Goal: Task Accomplishment & Management: Use online tool/utility

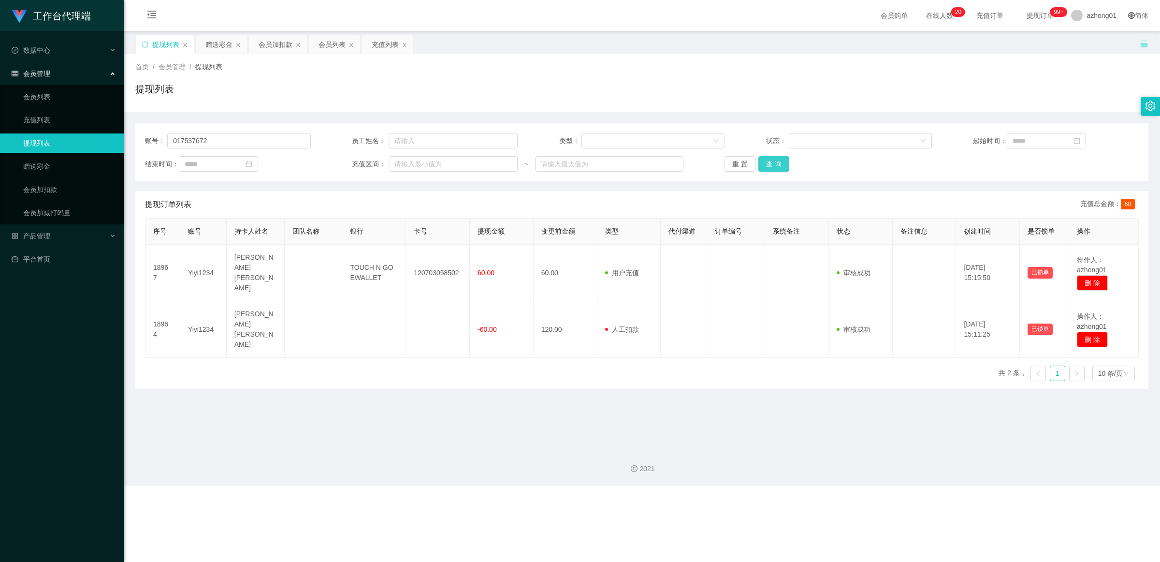
type input "017537672"
click at [765, 160] on button "查 询" at bounding box center [773, 163] width 31 height 15
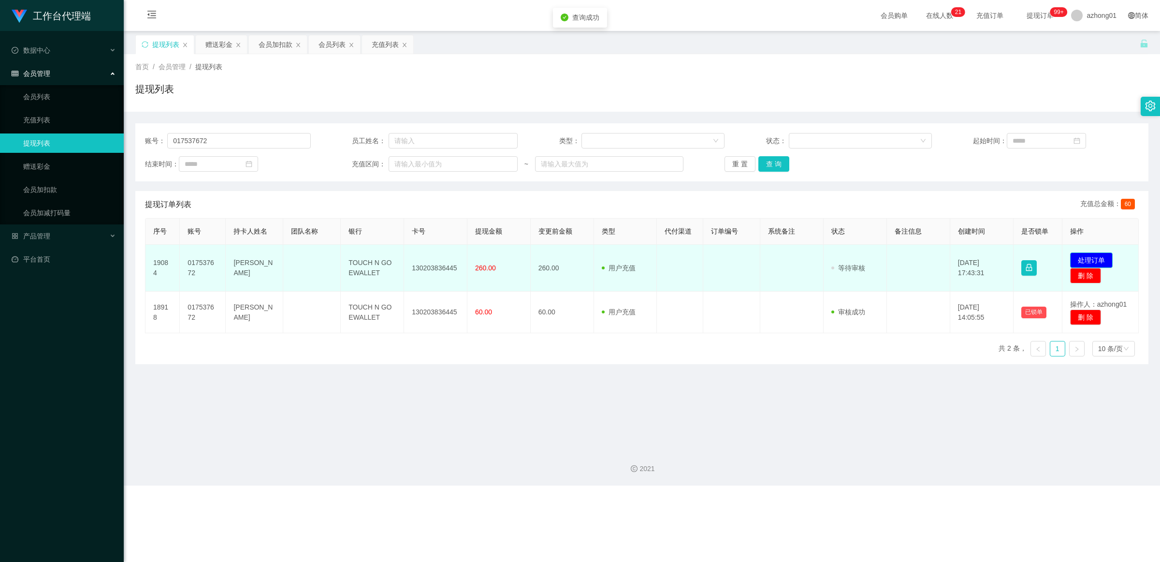
click at [1070, 259] on button "处理订单" at bounding box center [1091, 259] width 43 height 15
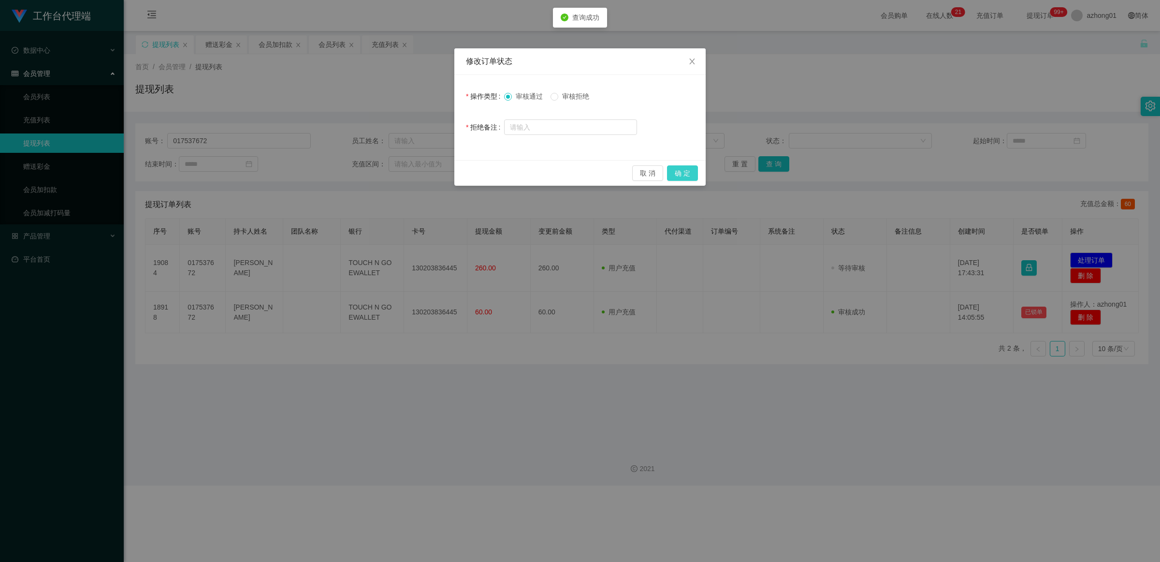
click at [685, 178] on button "确 定" at bounding box center [682, 172] width 31 height 15
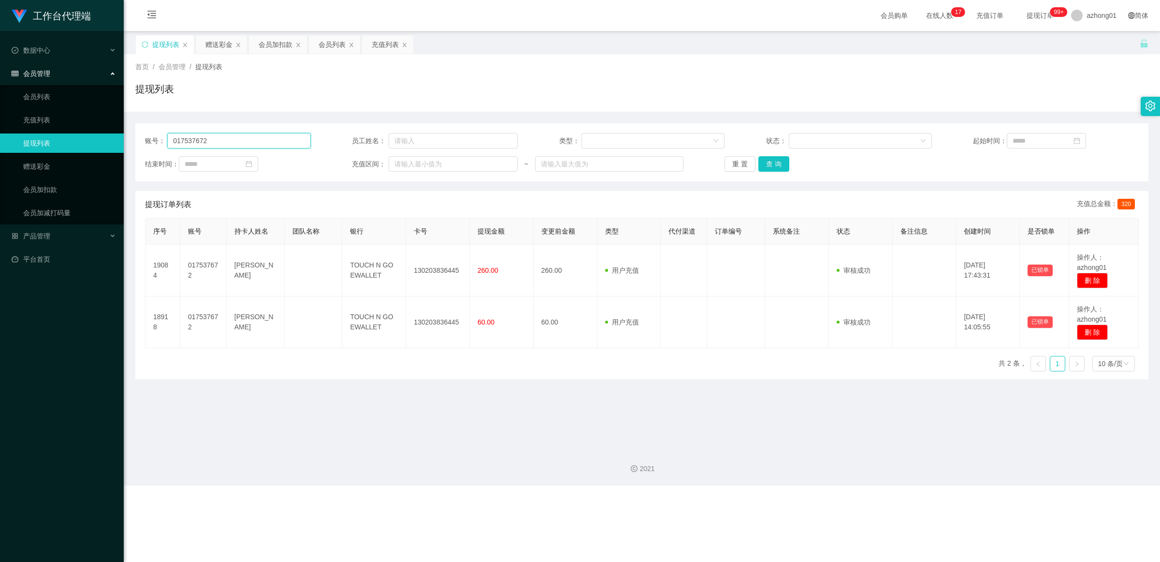
click at [232, 146] on input "017537672" at bounding box center [238, 140] width 143 height 15
paste input "Yiyi1234"
type input "Yiyi1234"
click at [781, 166] on button "查 询" at bounding box center [773, 163] width 31 height 15
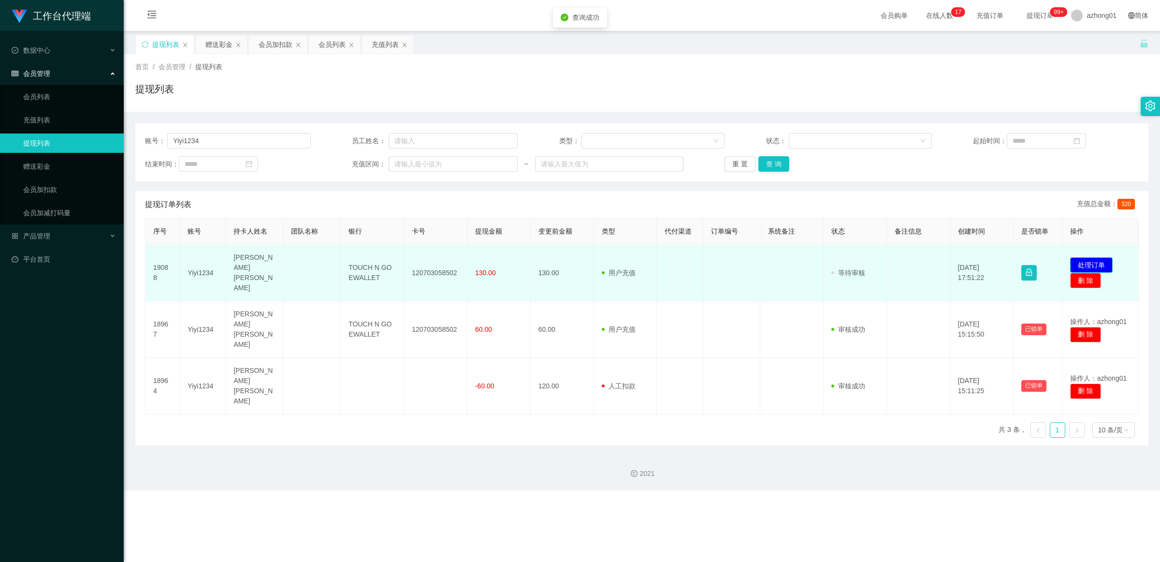
click at [1075, 260] on button "处理订单" at bounding box center [1091, 264] width 43 height 15
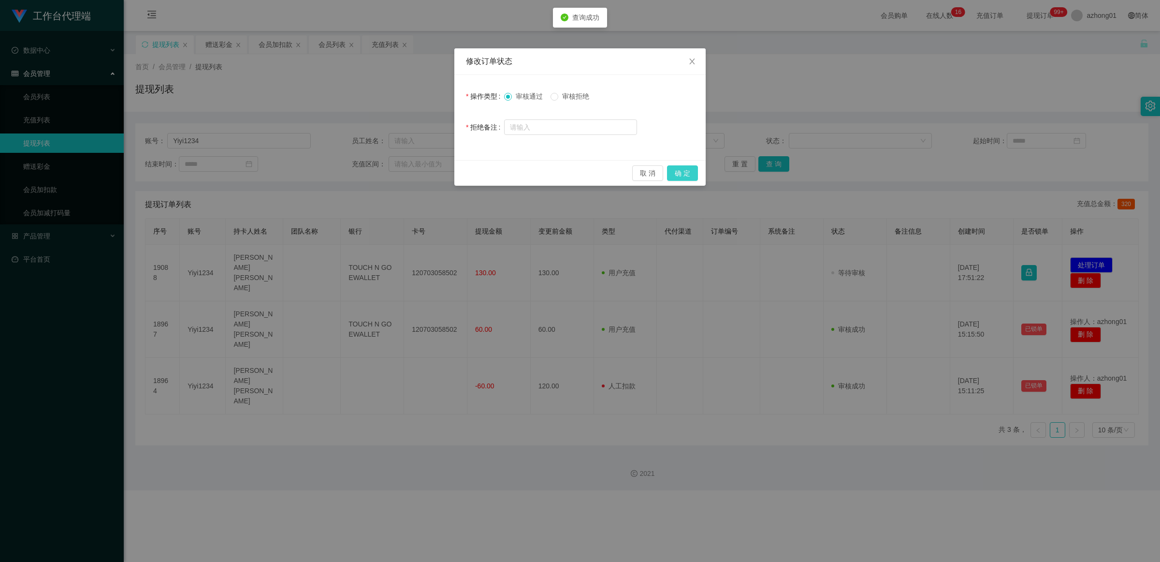
click at [689, 175] on button "确 定" at bounding box center [682, 172] width 31 height 15
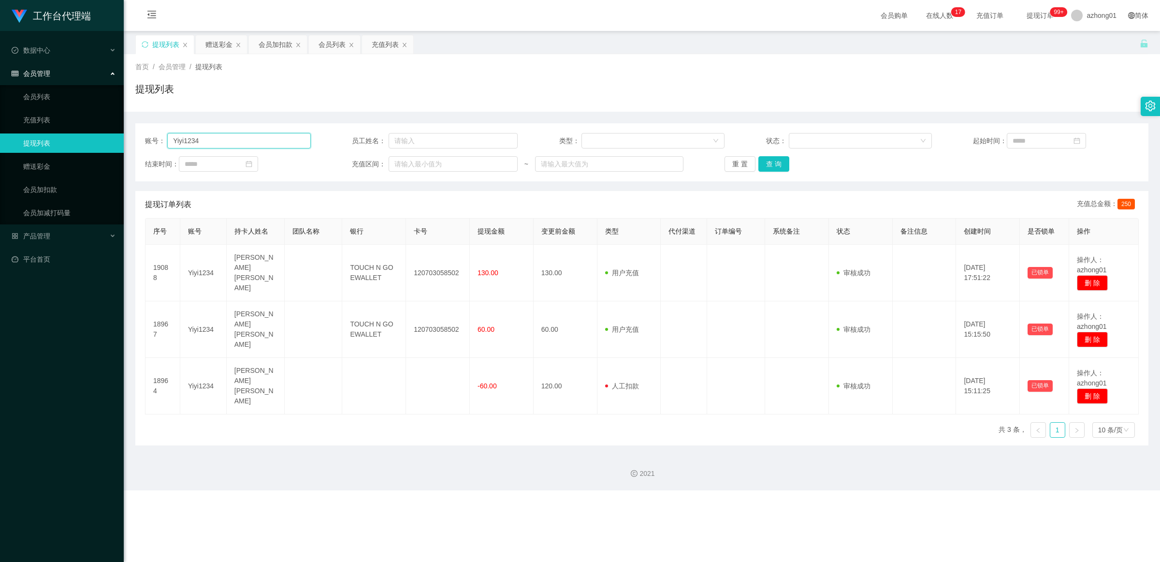
click at [282, 140] on input "Yiyi1234" at bounding box center [238, 140] width 143 height 15
paste input "140303932334"
type input "140303932334"
drag, startPoint x: 762, startPoint y: 164, endPoint x: 834, endPoint y: 187, distance: 75.4
click at [763, 165] on button "查 询" at bounding box center [773, 163] width 31 height 15
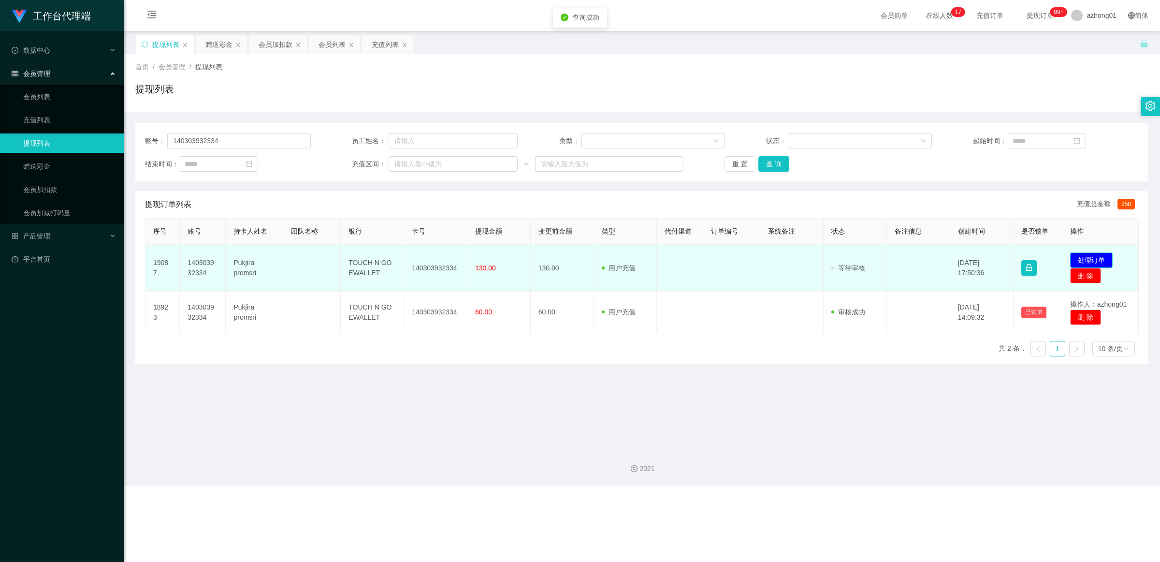
click at [1075, 262] on button "处理订单" at bounding box center [1091, 259] width 43 height 15
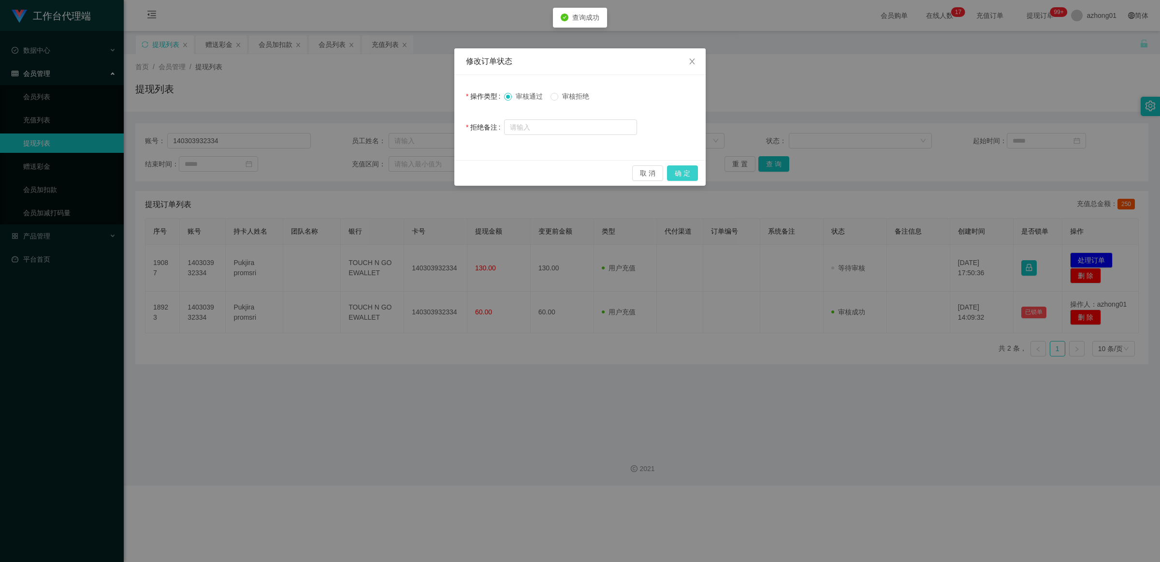
click at [689, 176] on button "确 定" at bounding box center [682, 172] width 31 height 15
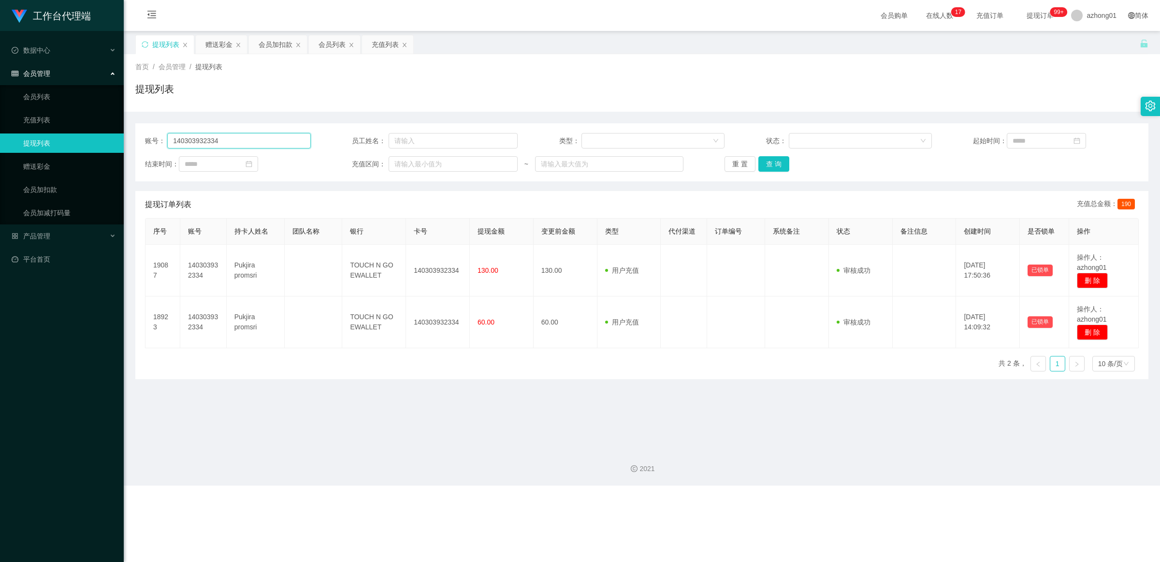
click at [269, 139] on input "140303932334" at bounding box center [238, 140] width 143 height 15
paste input "Hello20"
type input "Hello20"
click at [779, 158] on button "查 询" at bounding box center [773, 163] width 31 height 15
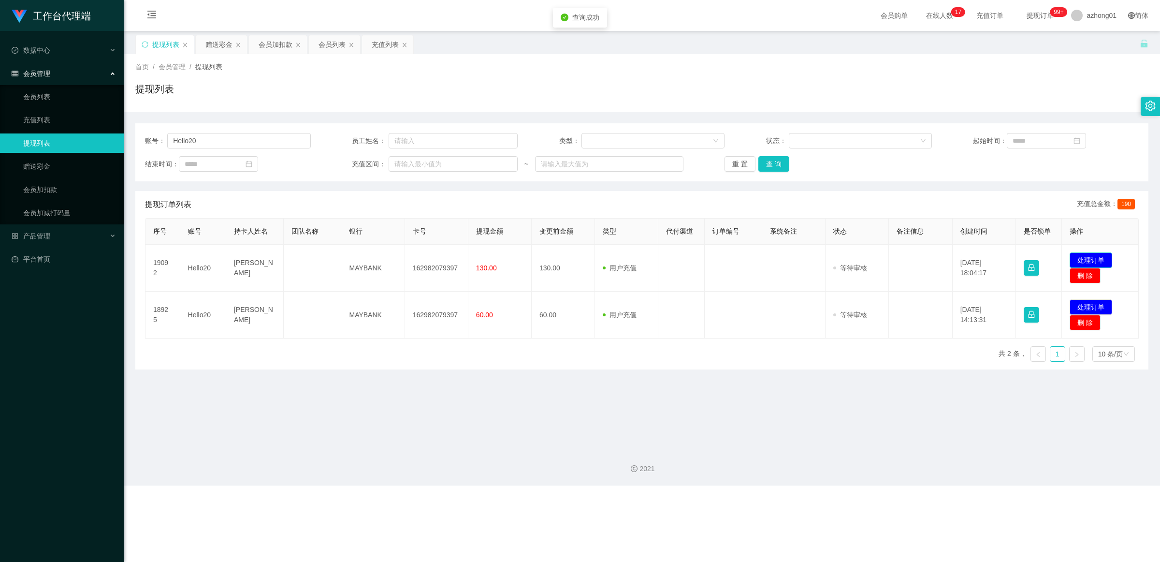
click at [1091, 262] on button "处理订单" at bounding box center [1091, 259] width 43 height 15
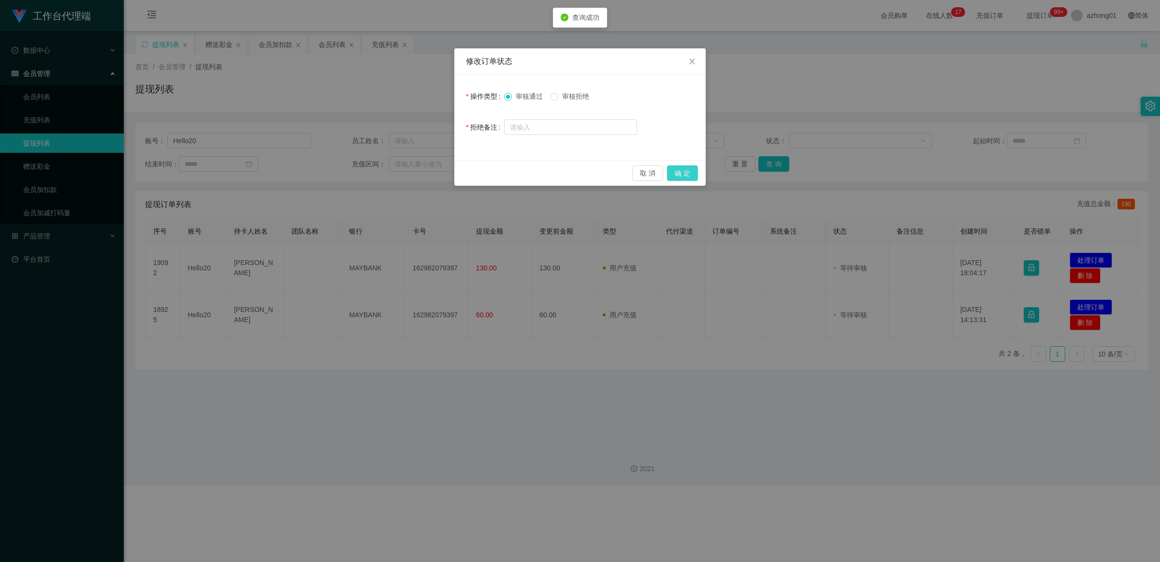
click at [679, 177] on button "确 定" at bounding box center [682, 172] width 31 height 15
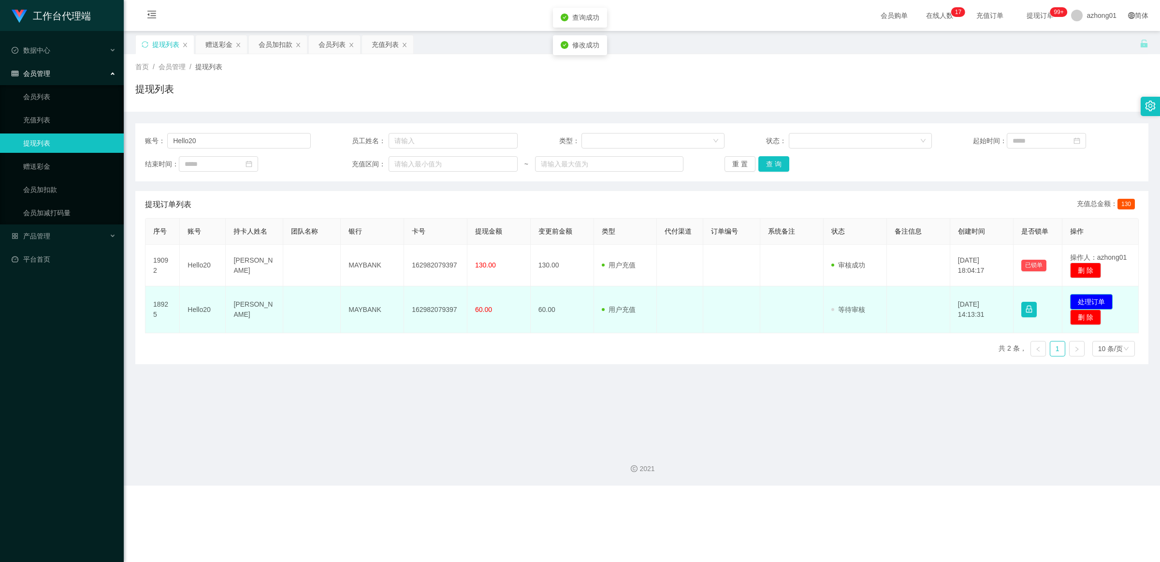
click at [1081, 298] on button "处理订单" at bounding box center [1091, 301] width 43 height 15
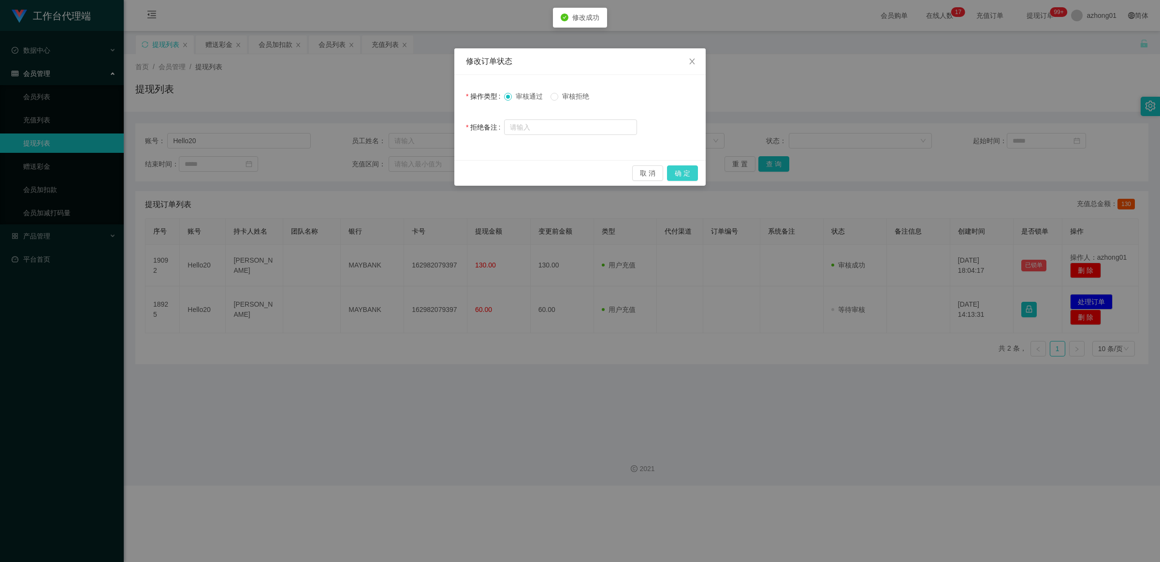
click at [669, 167] on button "确 定" at bounding box center [682, 172] width 31 height 15
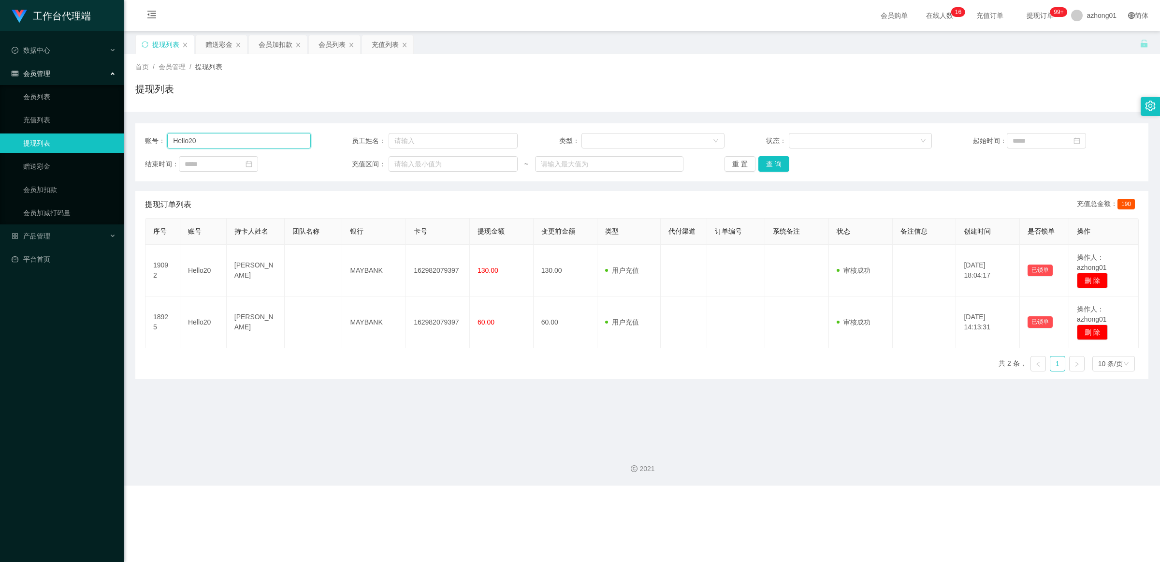
click at [241, 139] on input "Hello20" at bounding box center [238, 140] width 143 height 15
paste input "0184709599"
type input "0184709599"
click at [774, 165] on button "查 询" at bounding box center [773, 163] width 31 height 15
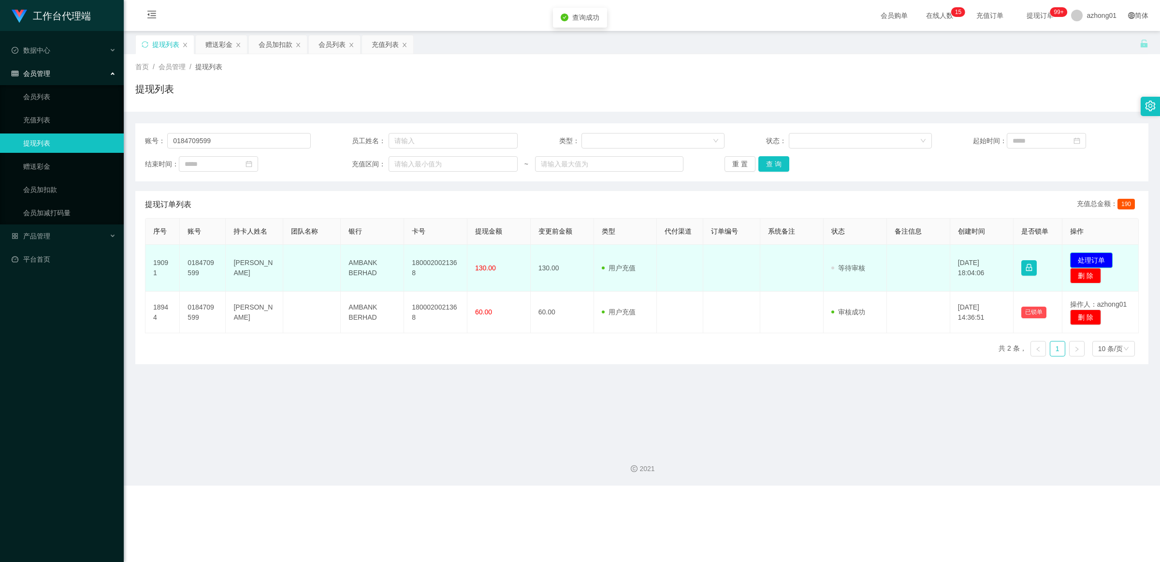
click at [1089, 252] on button "处理订单" at bounding box center [1091, 259] width 43 height 15
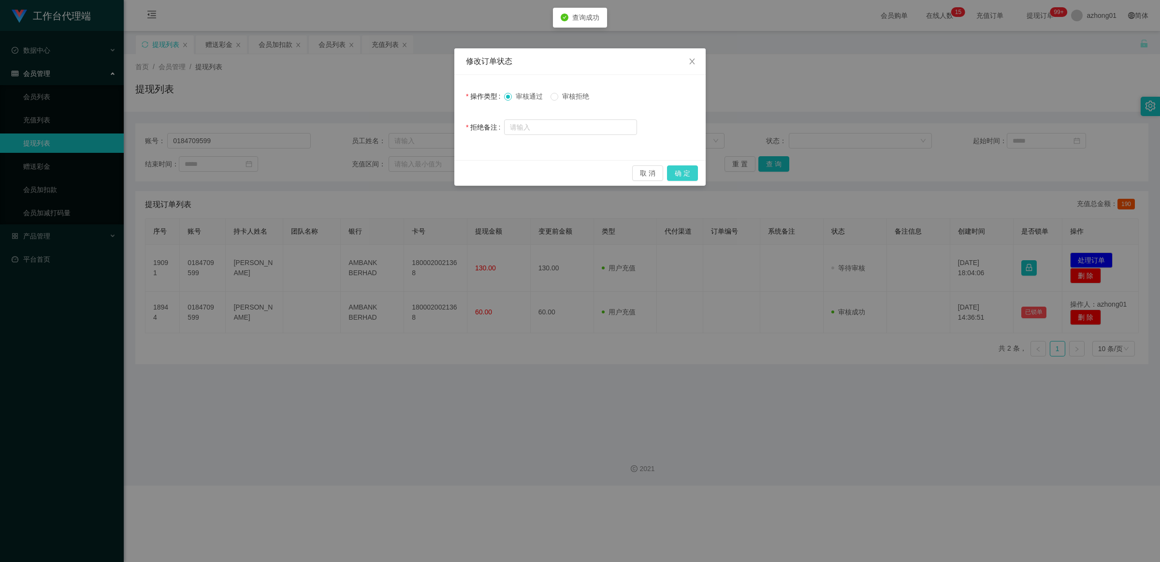
click at [677, 172] on button "确 定" at bounding box center [682, 172] width 31 height 15
